Goal: Information Seeking & Learning: Learn about a topic

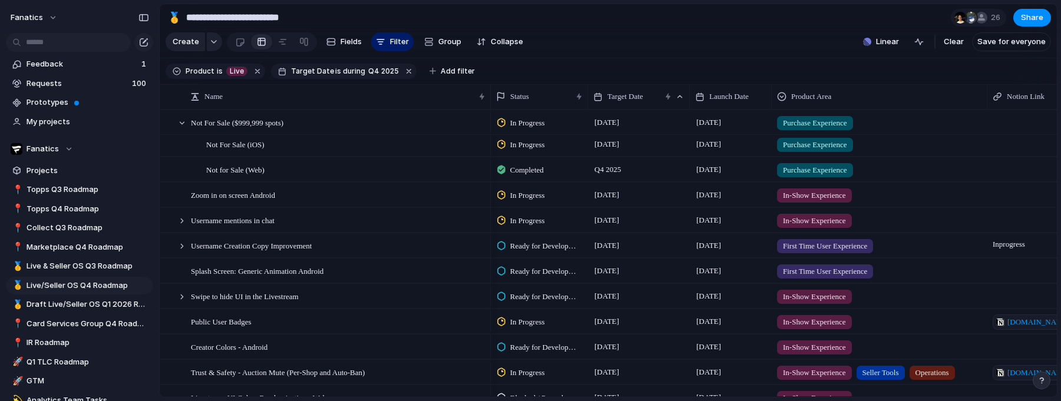
scroll to position [91, 0]
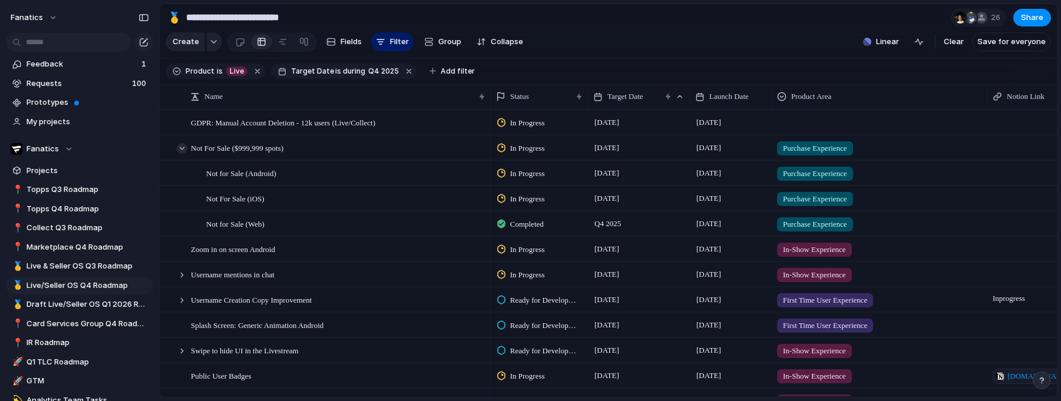
click at [182, 147] on div at bounding box center [182, 148] width 11 height 11
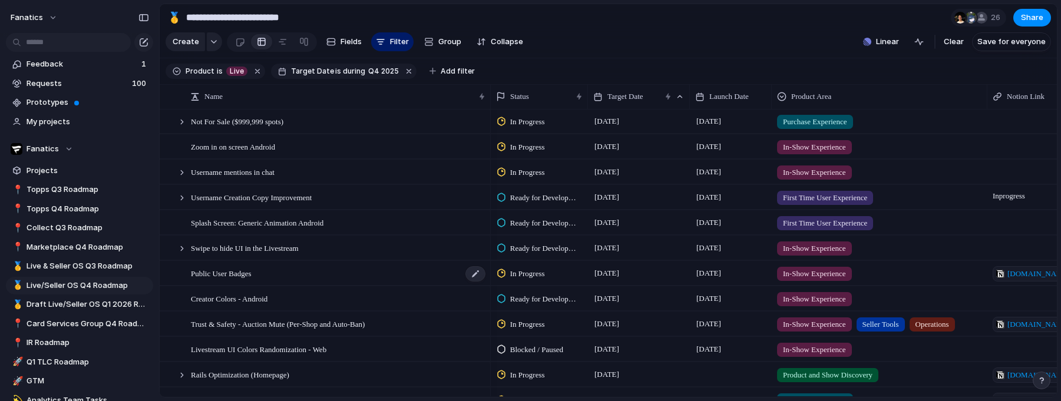
click at [315, 282] on div "Public User Badges" at bounding box center [339, 274] width 296 height 24
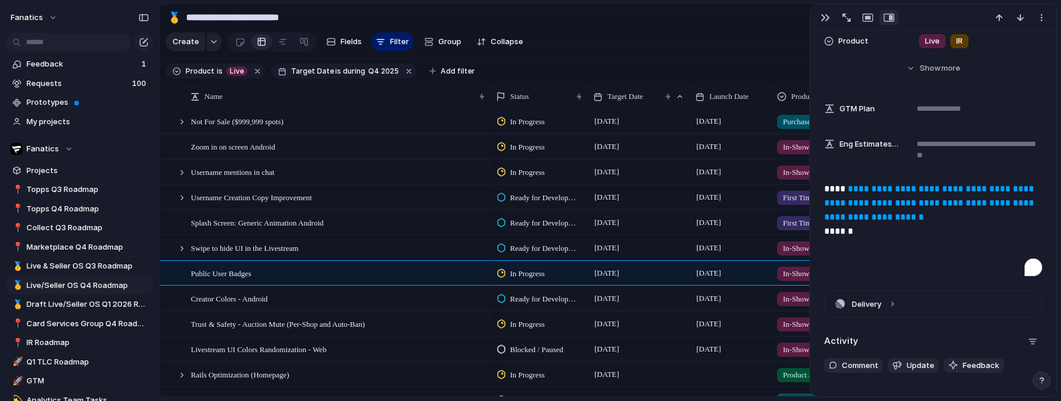
click at [860, 203] on link "**********" at bounding box center [930, 202] width 212 height 37
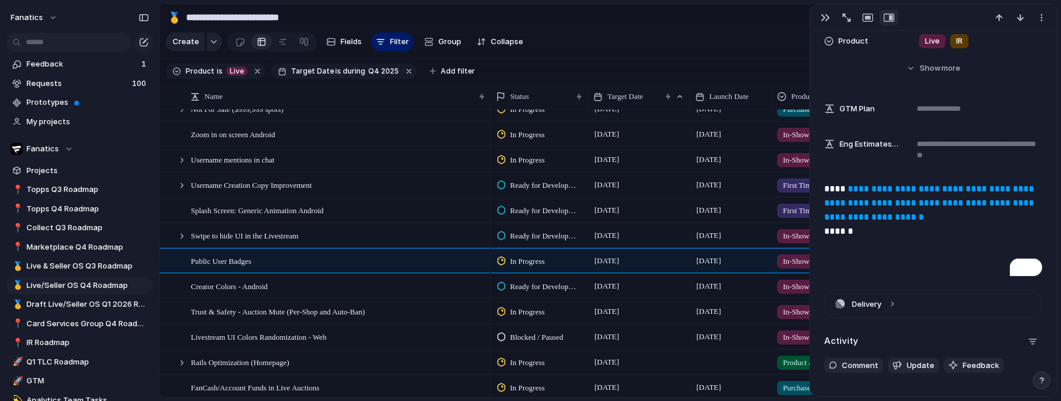
scroll to position [0, 1]
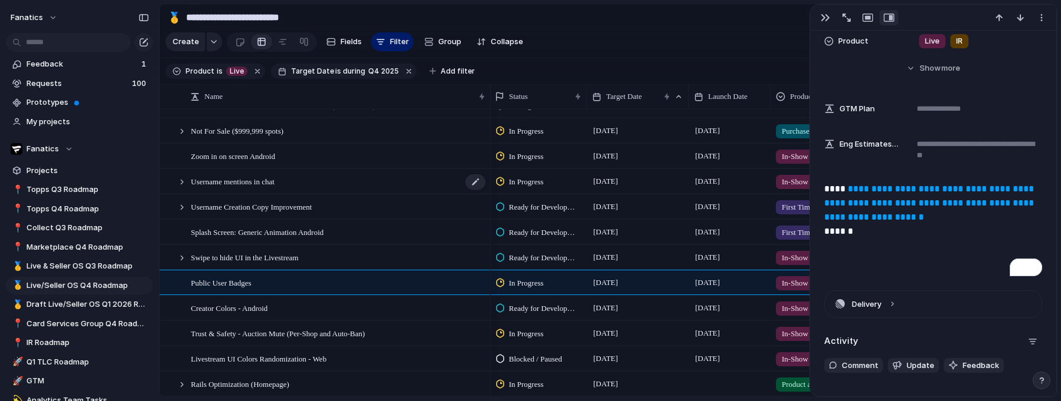
click at [268, 190] on div "Username mentions in chat" at bounding box center [339, 182] width 296 height 24
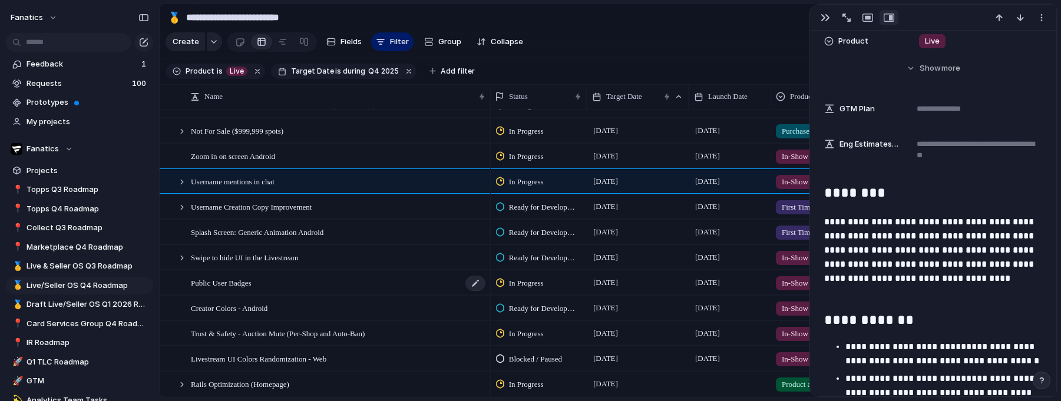
click at [242, 290] on div "Public User Badges" at bounding box center [339, 283] width 296 height 24
